Goal: Task Accomplishment & Management: Manage account settings

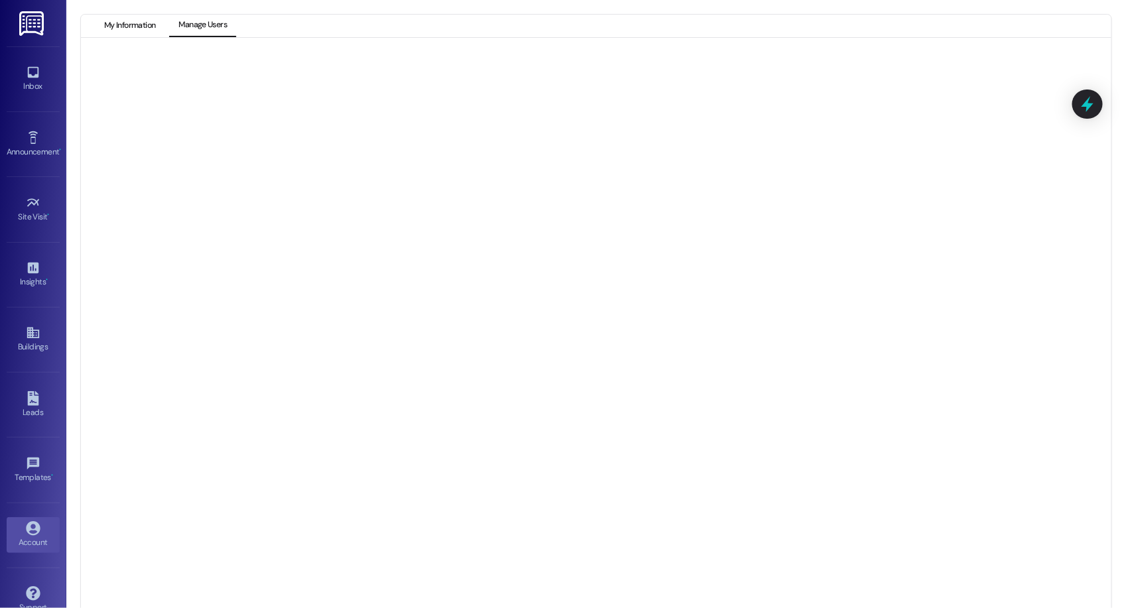
click at [133, 27] on button "My Information" at bounding box center [130, 26] width 70 height 23
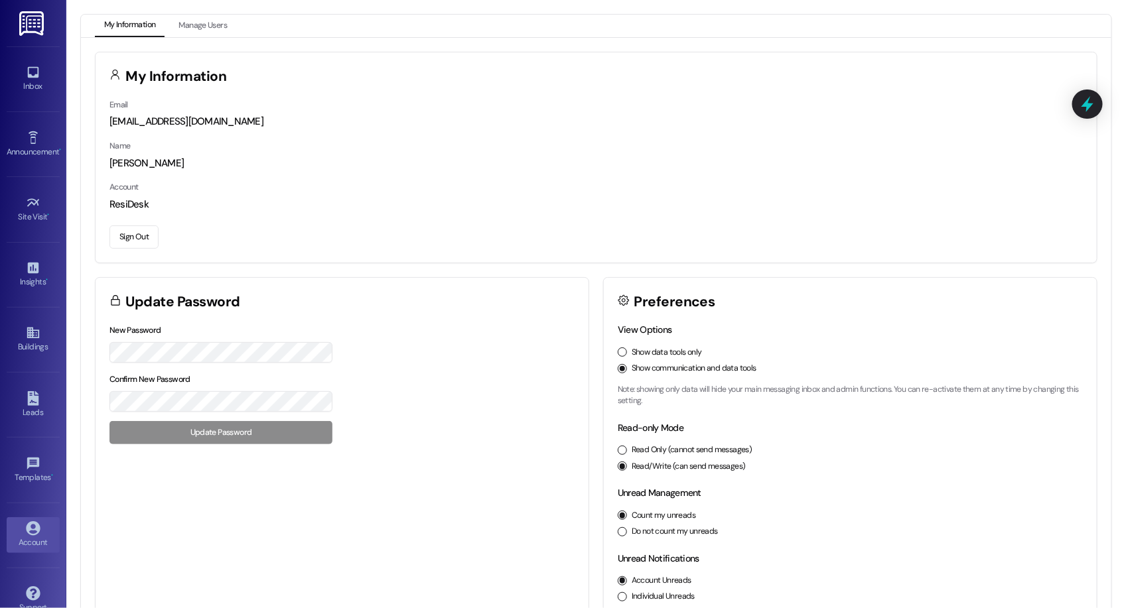
click at [146, 229] on button "Sign Out" at bounding box center [133, 237] width 49 height 23
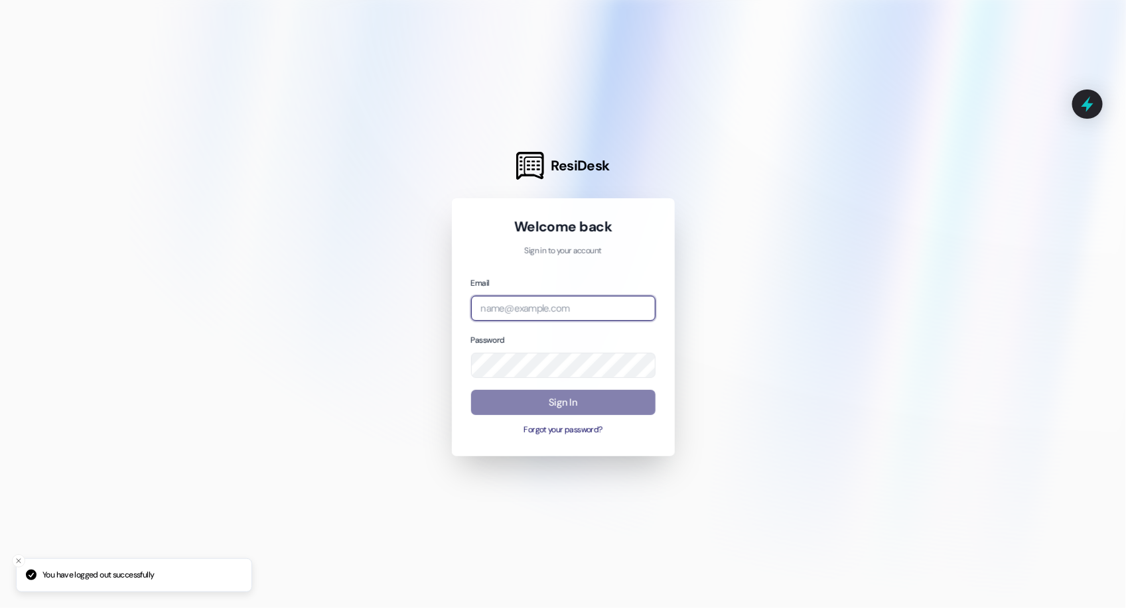
click at [604, 308] on input "email" at bounding box center [563, 309] width 184 height 26
click at [0, 608] on com-1password-button at bounding box center [0, 608] width 0 height 0
type input "[EMAIL_ADDRESS][DOMAIN_NAME]"
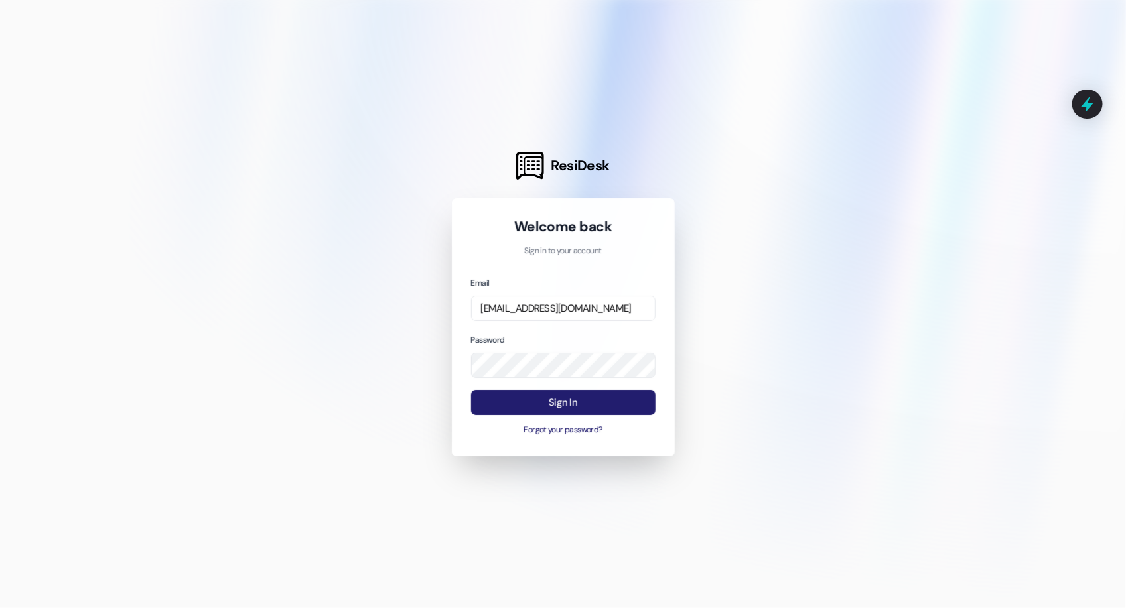
click at [551, 405] on button "Sign In" at bounding box center [563, 403] width 184 height 26
